Goal: Navigation & Orientation: Find specific page/section

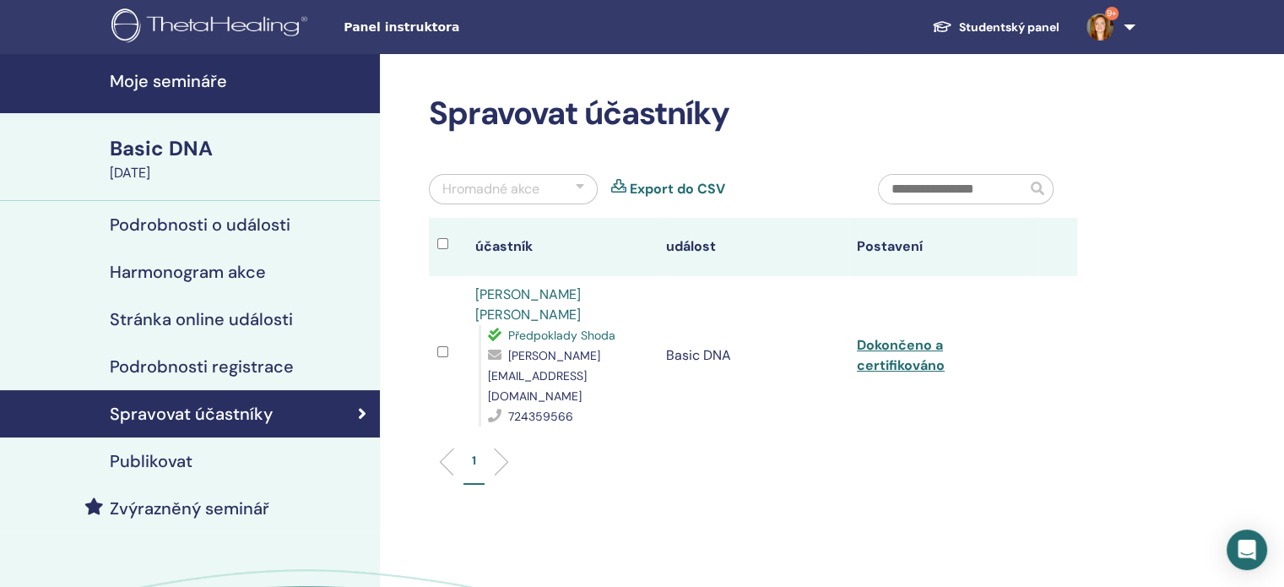
click at [1008, 24] on link "Studentský panel" at bounding box center [995, 27] width 154 height 31
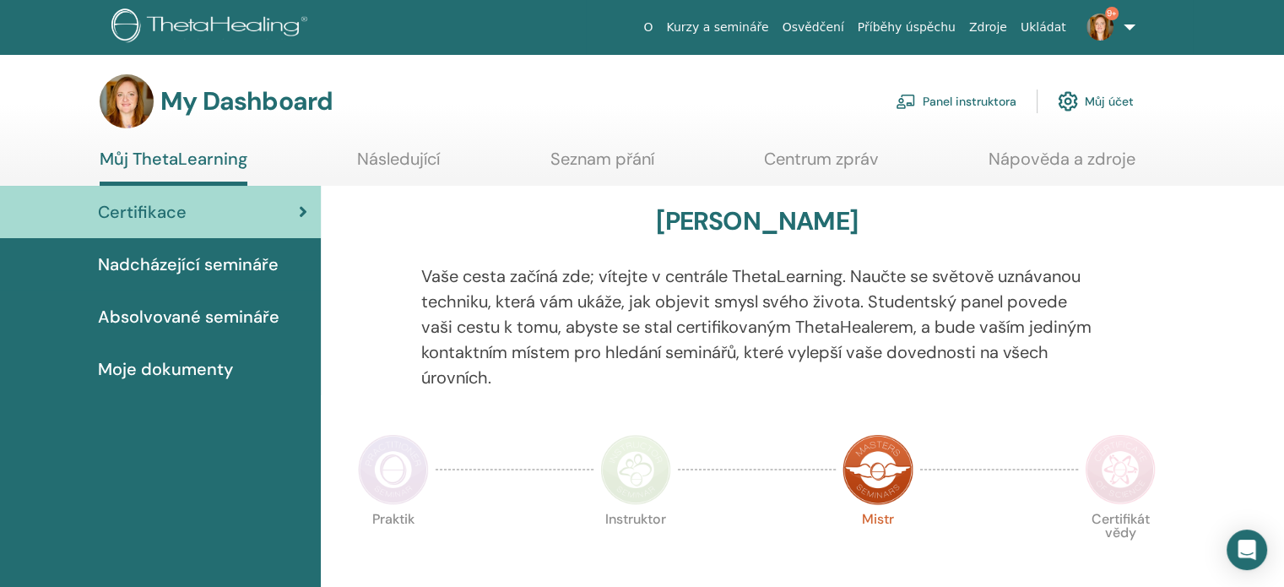
click at [392, 169] on link "Následující" at bounding box center [398, 165] width 83 height 33
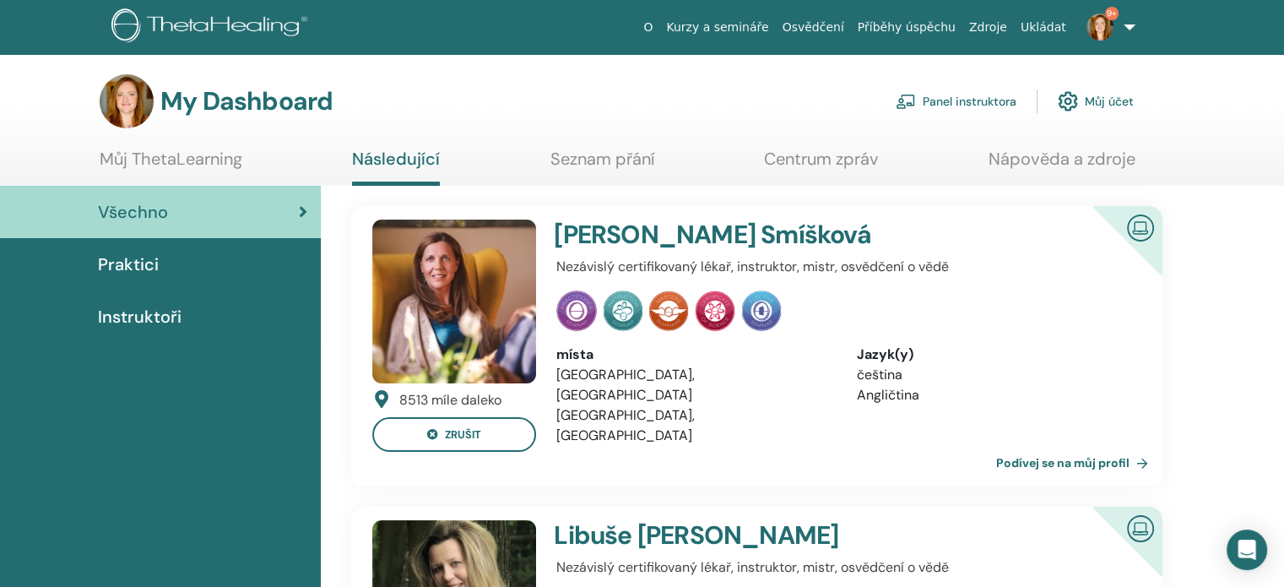
click at [1095, 30] on img at bounding box center [1099, 27] width 27 height 27
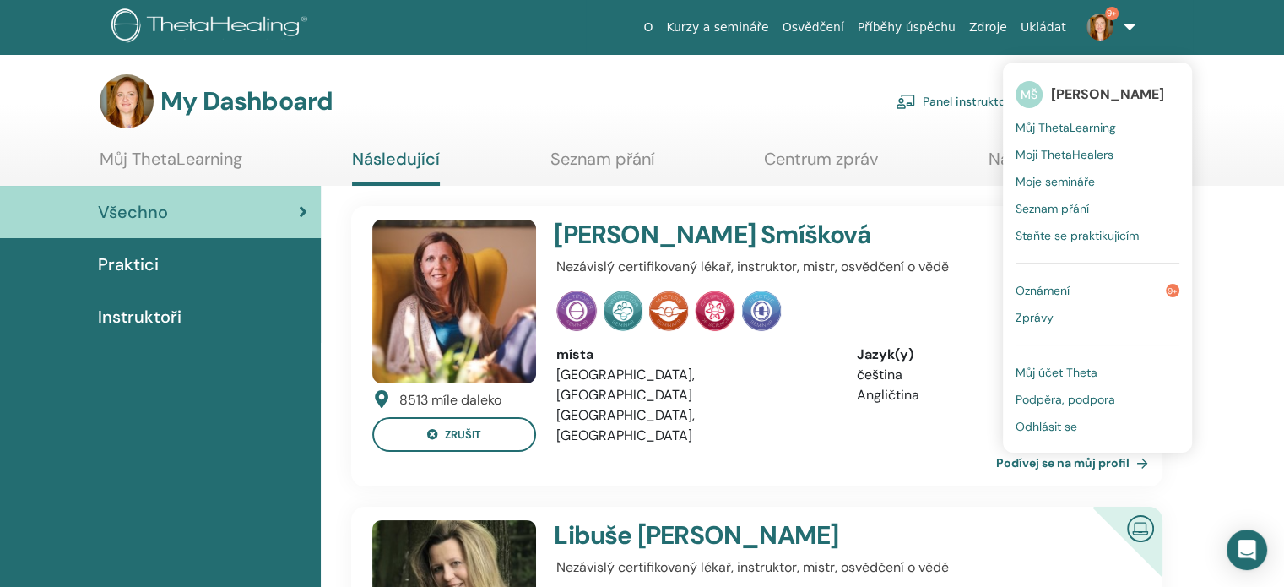
click at [1104, 127] on span "Můj ThetaLearning" at bounding box center [1066, 127] width 100 height 15
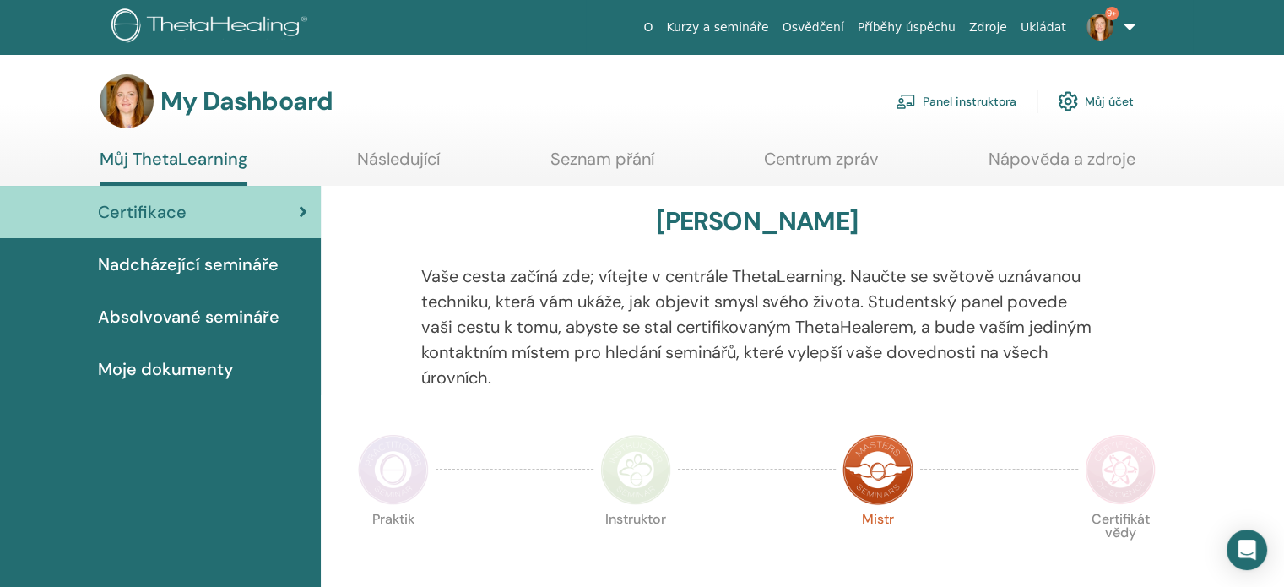
click at [235, 257] on span "Nadcházející semináře" at bounding box center [188, 264] width 181 height 25
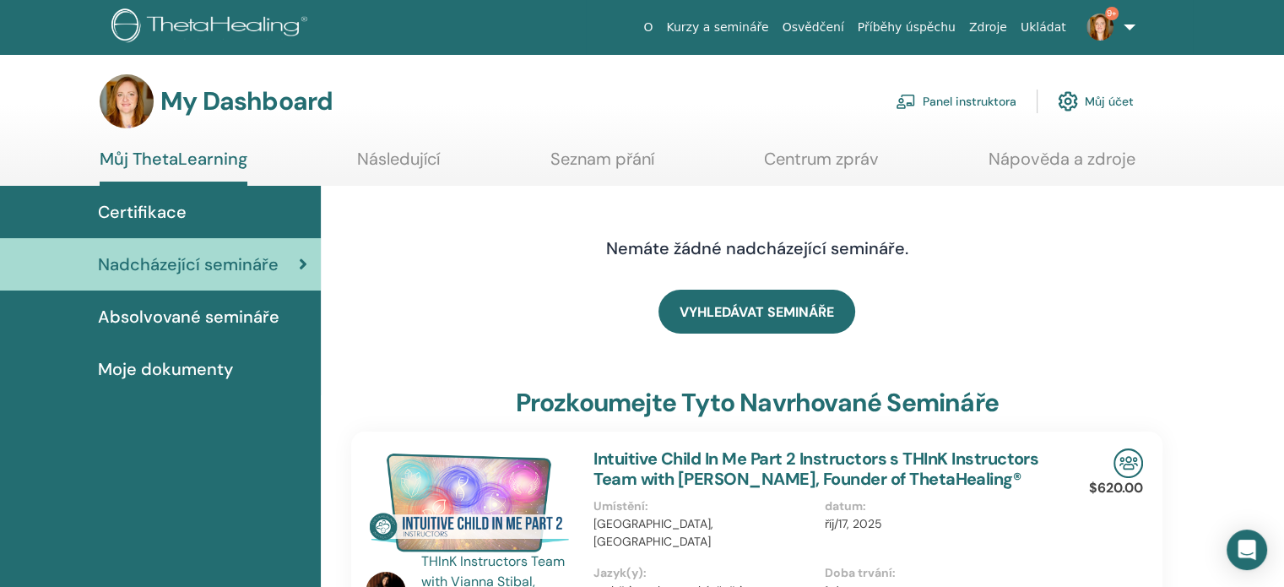
click at [970, 104] on link "Panel instruktora" at bounding box center [956, 101] width 121 height 37
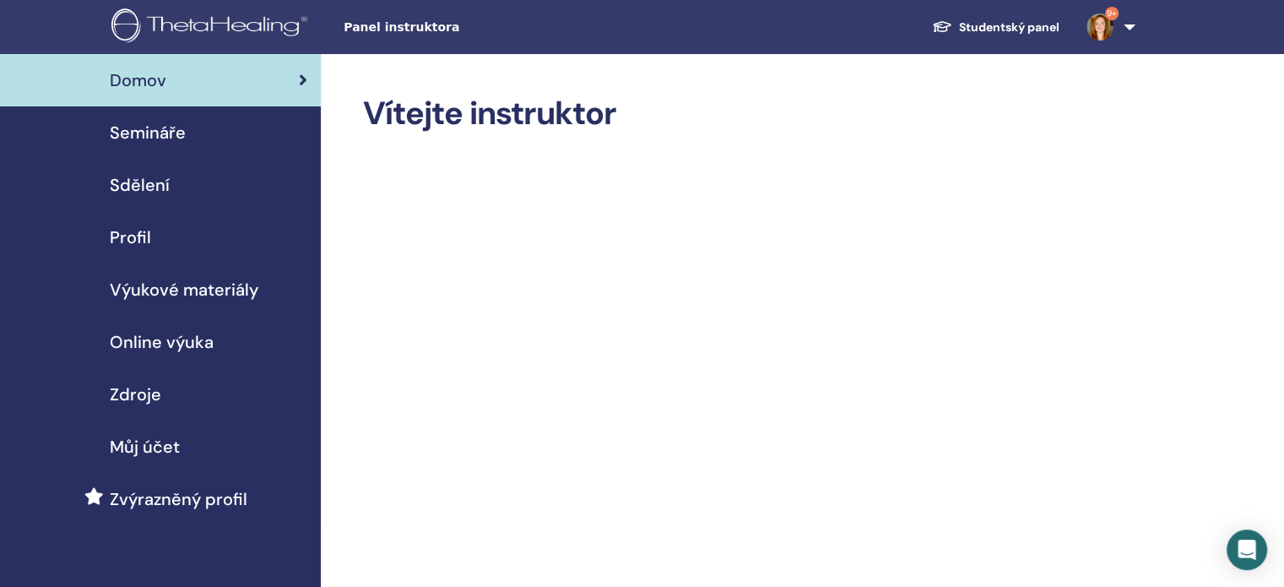
click at [156, 340] on span "Online výuka" at bounding box center [162, 341] width 104 height 25
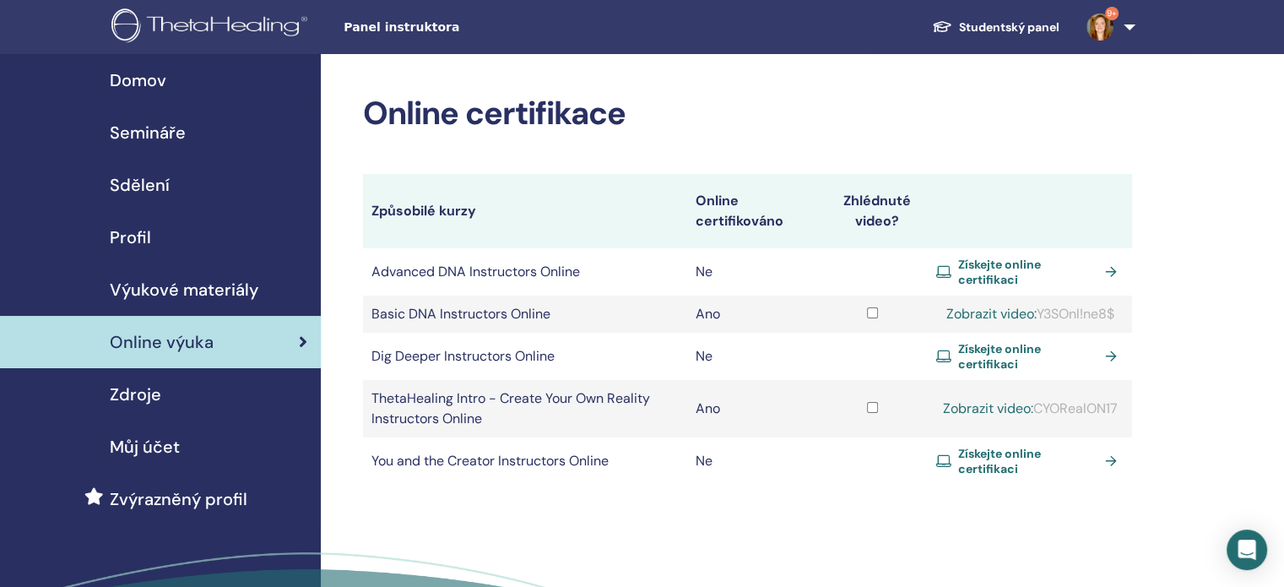
click at [179, 284] on span "Výukové materiály" at bounding box center [184, 289] width 149 height 25
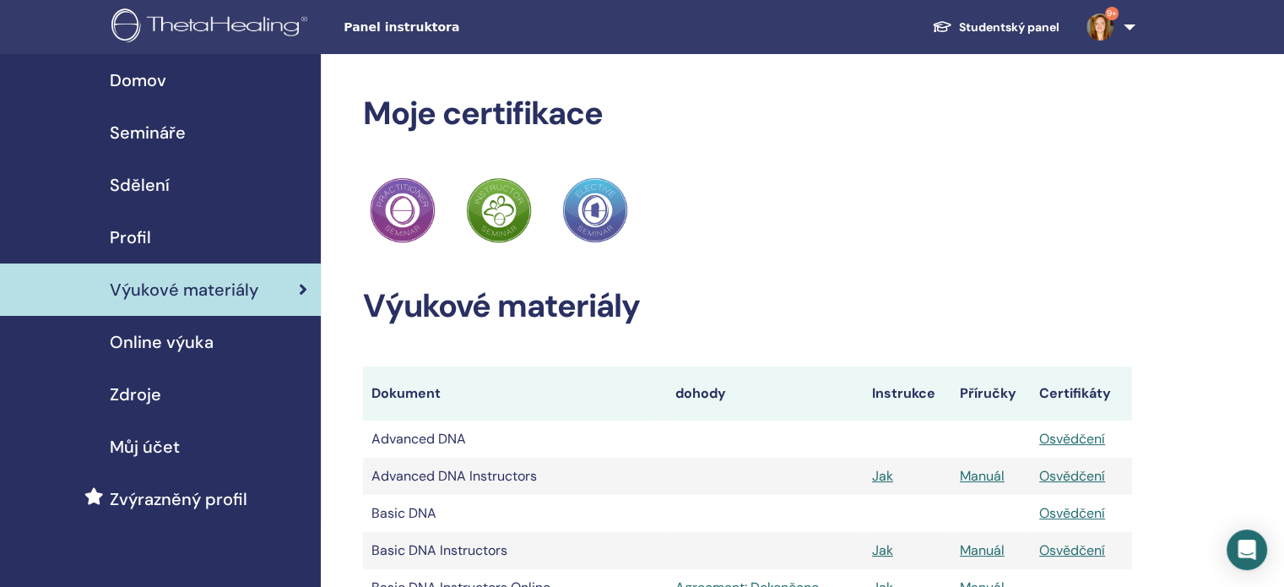
click at [229, 27] on img at bounding box center [212, 27] width 202 height 38
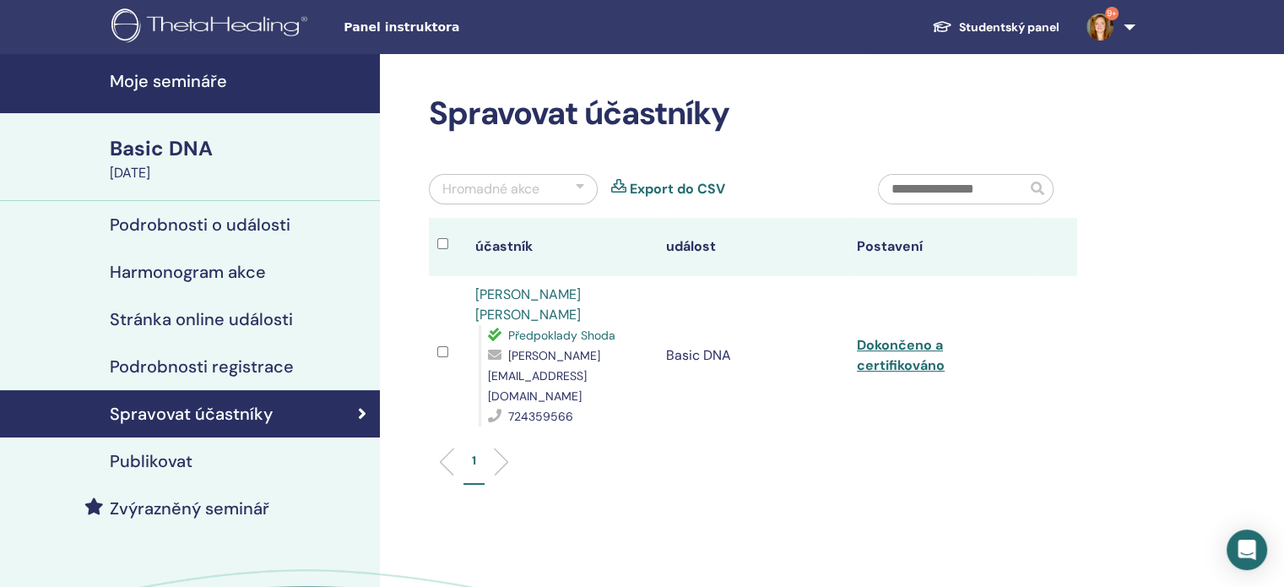
click at [179, 71] on h4 "Moje semináře" at bounding box center [240, 81] width 260 height 20
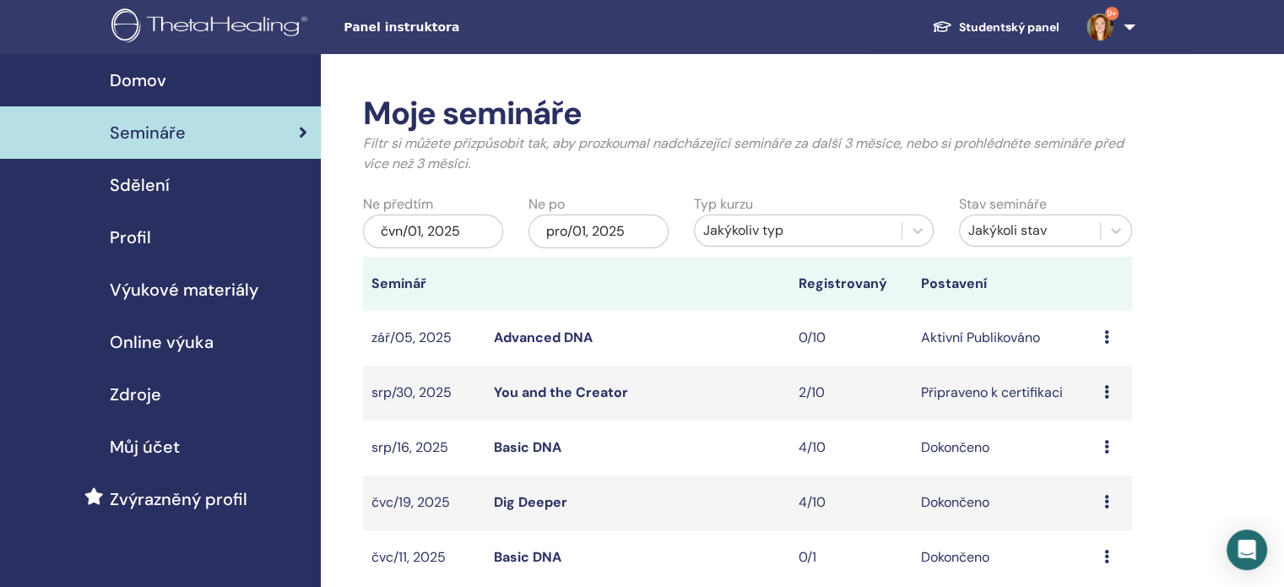
click at [1010, 30] on link "Studentský panel" at bounding box center [995, 27] width 154 height 31
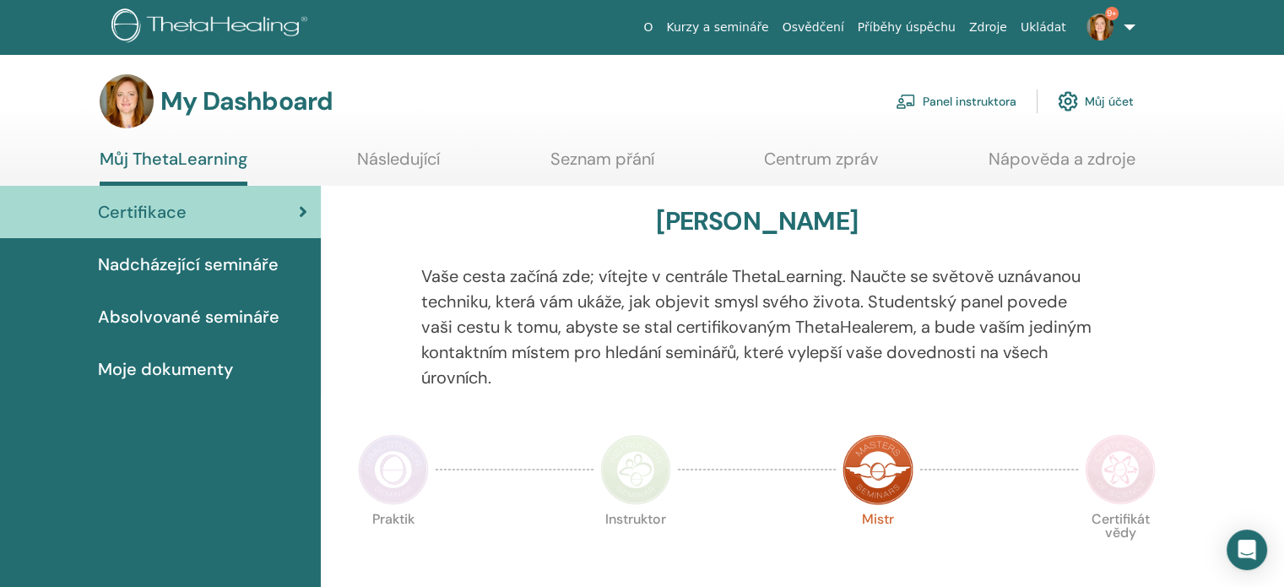
click at [1117, 30] on span "9+" at bounding box center [1100, 26] width 41 height 14
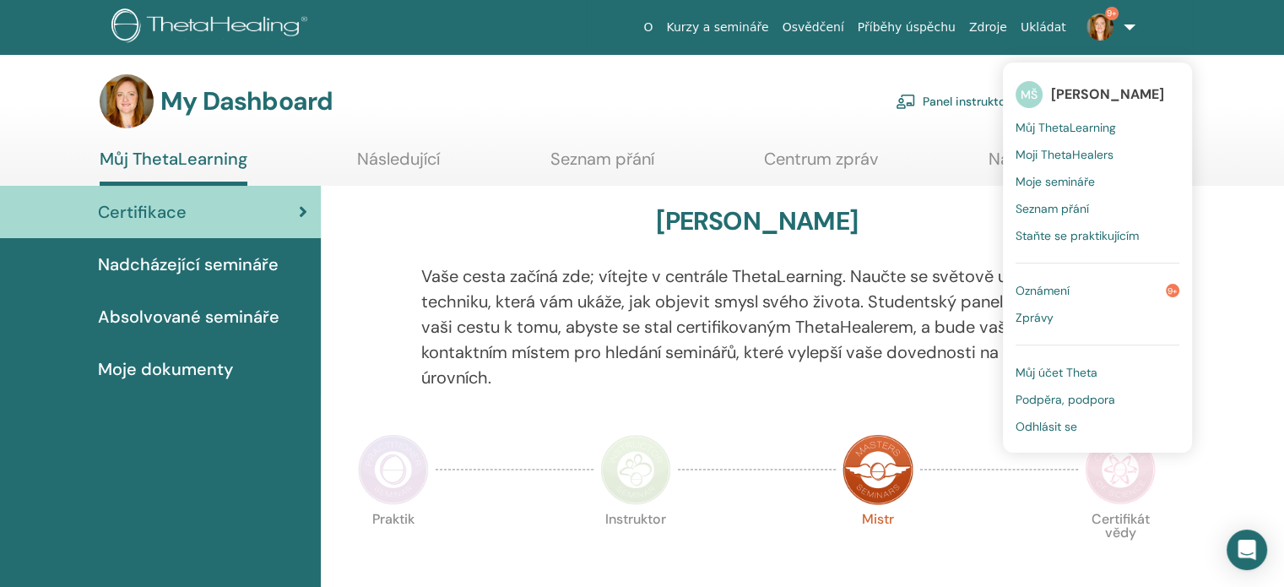
click at [1092, 370] on span "Můj účet Theta" at bounding box center [1057, 372] width 82 height 15
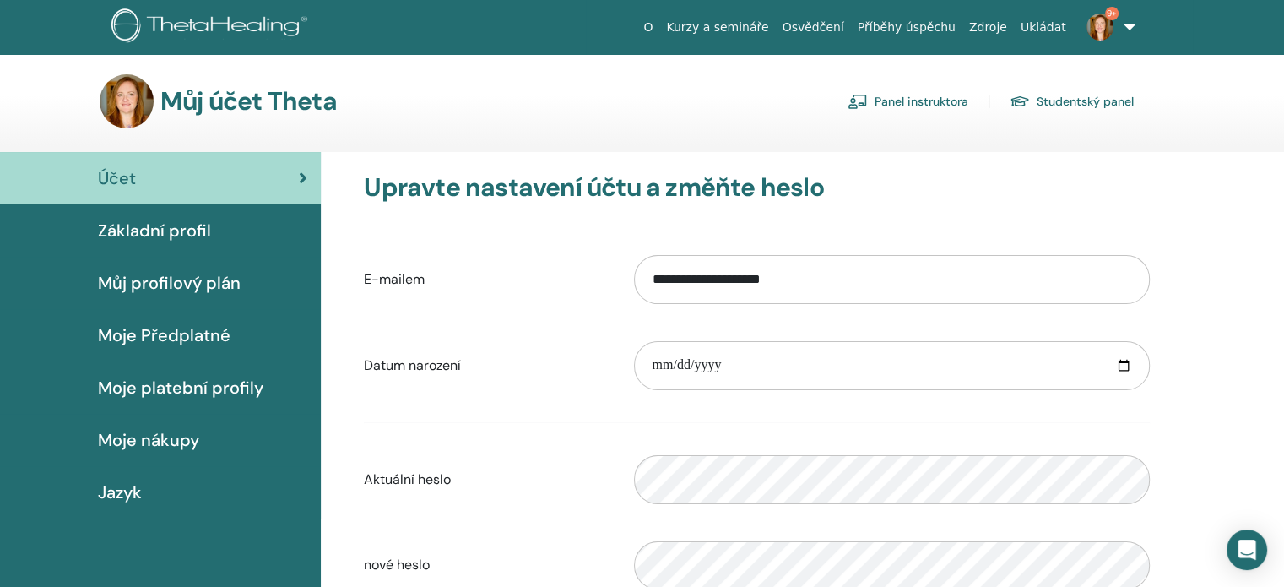
click at [1059, 27] on link "Ukládat" at bounding box center [1043, 27] width 59 height 31
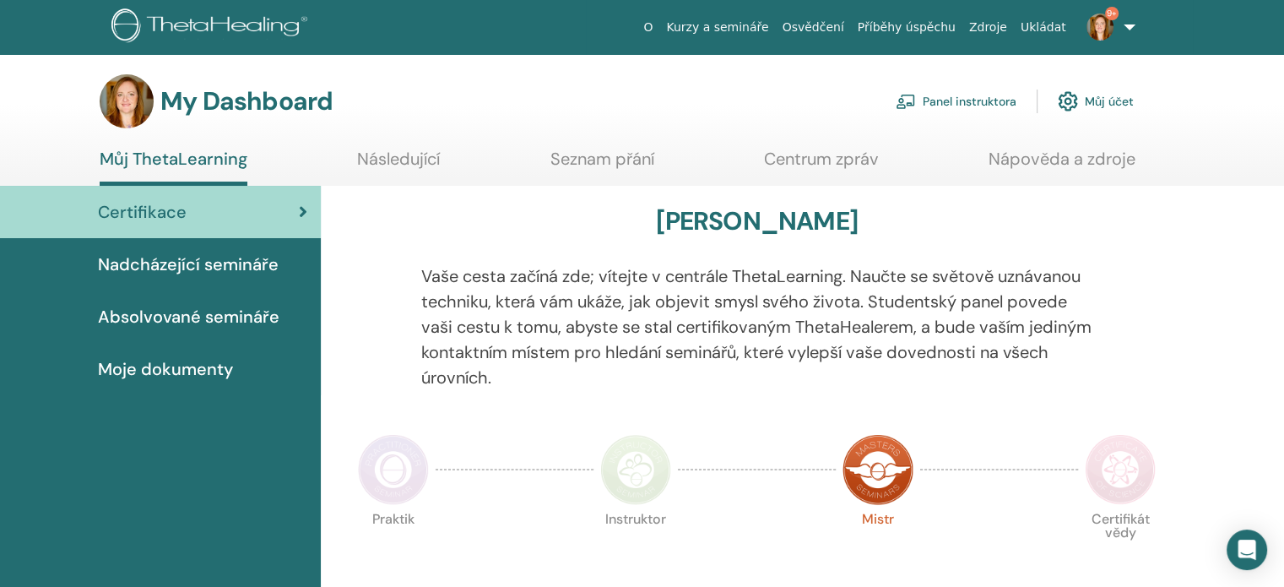
click at [1081, 107] on link "Můj účet" at bounding box center [1096, 101] width 76 height 37
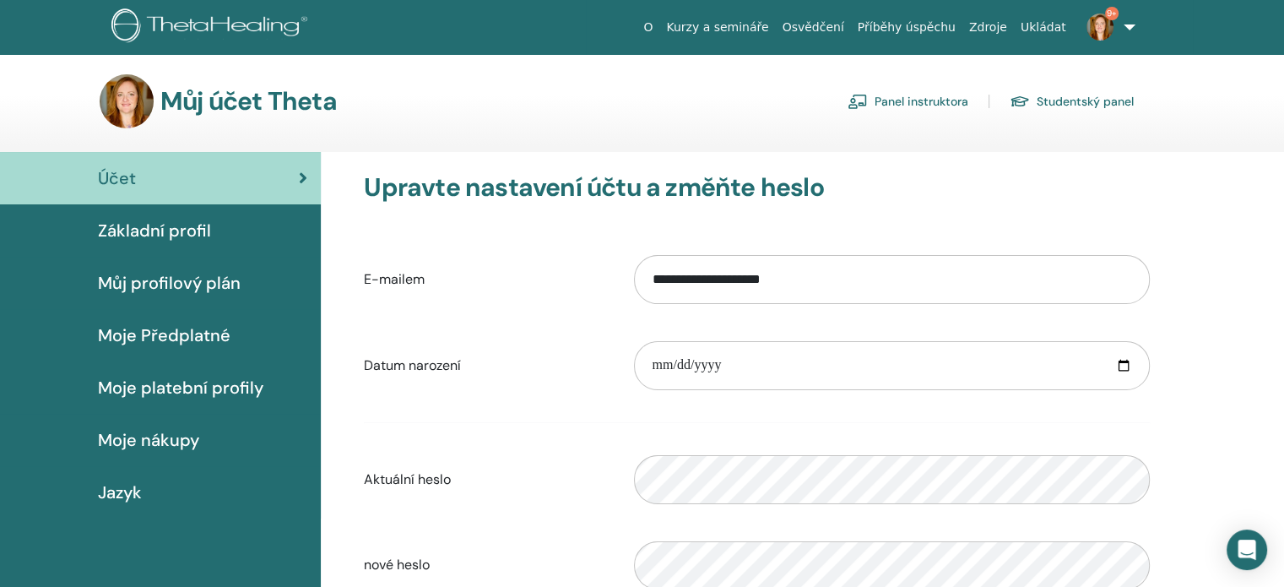
click at [757, 25] on link "Kurzy a semináře" at bounding box center [717, 27] width 116 height 31
click at [757, 22] on link "Kurzy a semináře" at bounding box center [717, 27] width 116 height 31
